Goal: Information Seeking & Learning: Learn about a topic

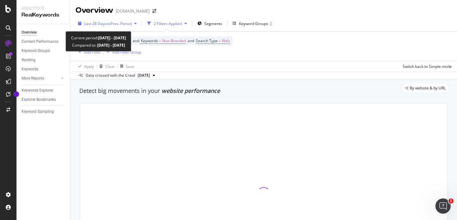
click at [137, 23] on icon "button" at bounding box center [135, 24] width 3 height 4
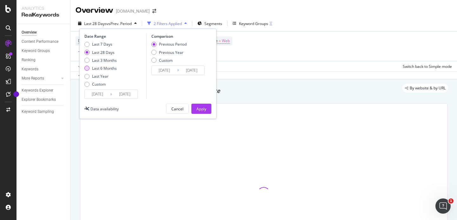
click at [101, 69] on div "Last 6 Months" at bounding box center [104, 68] width 25 height 5
type input "[DATE]"
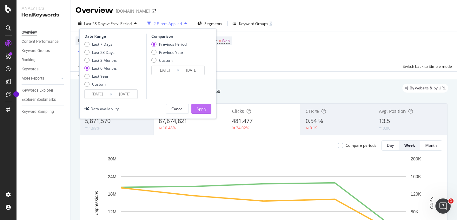
click at [205, 106] on div "Apply" at bounding box center [201, 108] width 10 height 5
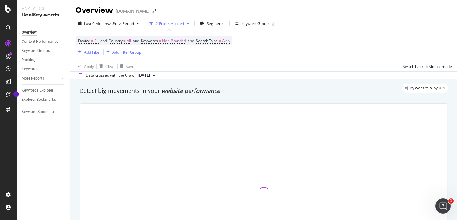
click at [94, 53] on div "Add Filter" at bounding box center [92, 52] width 17 height 5
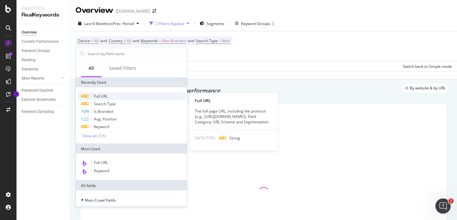
click at [102, 95] on span "Full URL" at bounding box center [101, 96] width 14 height 5
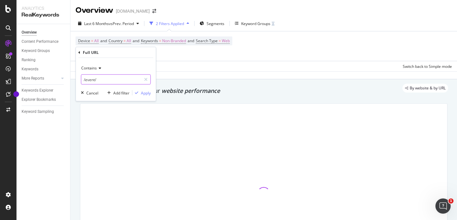
click at [110, 78] on input "/event/" at bounding box center [111, 80] width 60 height 10
paste input "resources/digitalsparks"
type input "/resources/digitalsparks"
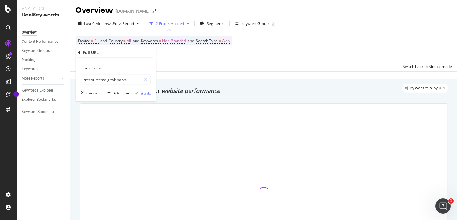
click at [144, 94] on div "Apply" at bounding box center [146, 92] width 10 height 5
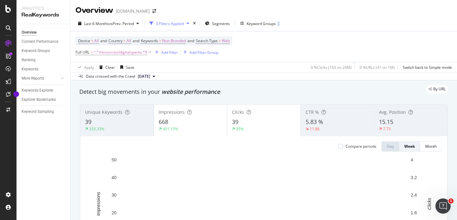
scroll to position [24, 0]
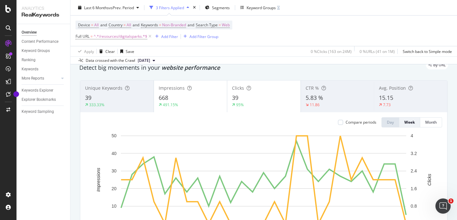
click at [121, 97] on div "39" at bounding box center [117, 98] width 64 height 8
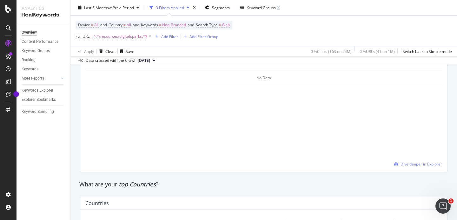
scroll to position [325, 0]
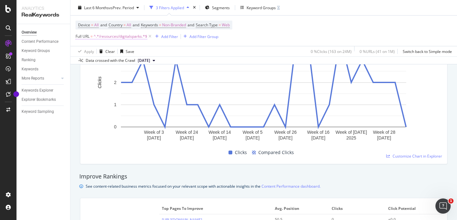
click at [129, 37] on span "^.*/resources/digitalsparks.*$" at bounding box center [121, 36] width 54 height 9
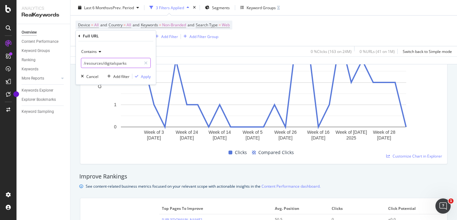
click at [120, 58] on input "/resources/digitalsparks" at bounding box center [111, 63] width 60 height 10
paste input "[URL][DOMAIN_NAME]"
drag, startPoint x: 128, startPoint y: 63, endPoint x: 56, endPoint y: 62, distance: 72.7
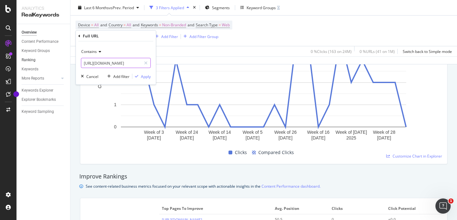
click at [56, 62] on body "Analytics RealKeywords Overview Content Performance Keyword Groups Ranking Keyw…" at bounding box center [228, 110] width 457 height 220
click at [88, 63] on input "[URL][DOMAIN_NAME]" at bounding box center [111, 63] width 60 height 10
drag, startPoint x: 127, startPoint y: 63, endPoint x: 86, endPoint y: 64, distance: 41.6
click at [86, 64] on input "[URL][DOMAIN_NAME]" at bounding box center [111, 63] width 60 height 10
type input "/resources/planit-computing-primary-teaching-resources/planit-computing-primary…"
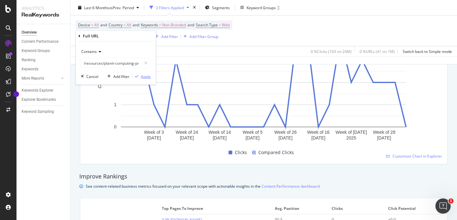
click at [146, 75] on div "Apply" at bounding box center [146, 76] width 10 height 5
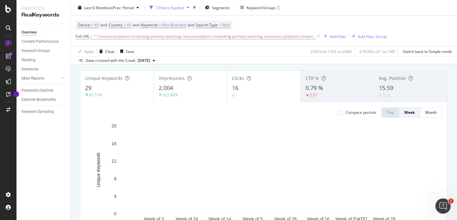
scroll to position [39, 0]
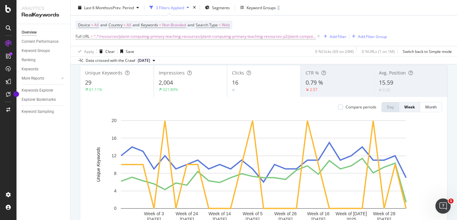
click at [117, 89] on div "61.11%" at bounding box center [117, 90] width 64 height 6
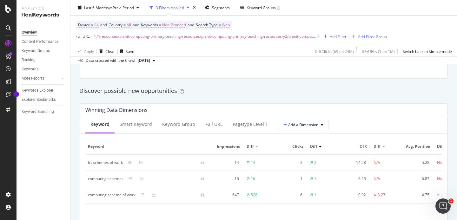
scroll to position [552, 0]
